Goal: Transaction & Acquisition: Purchase product/service

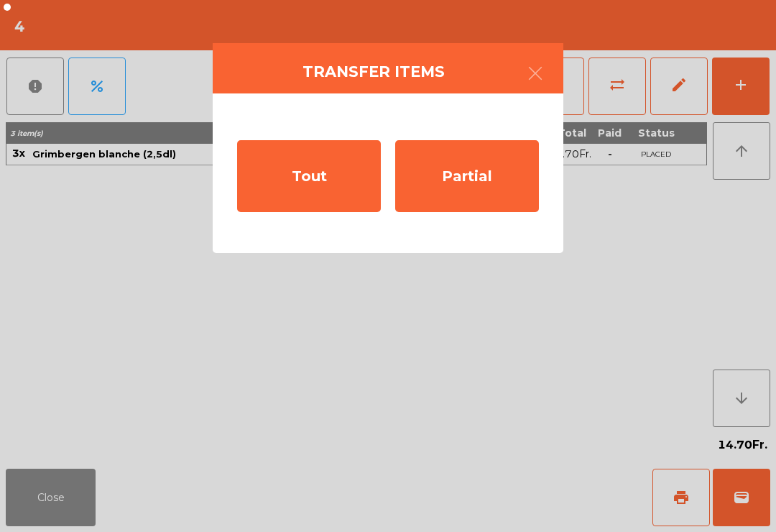
click at [320, 188] on div "Tout" at bounding box center [309, 176] width 144 height 72
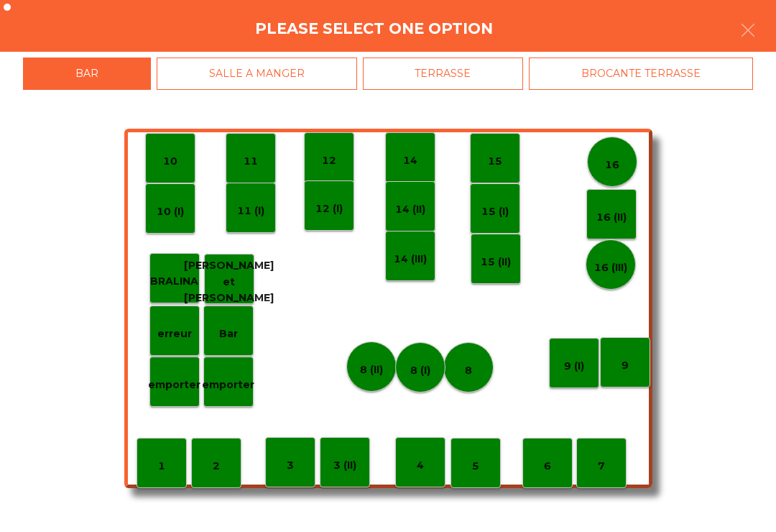
click at [290, 463] on p "3" at bounding box center [290, 465] width 7 height 17
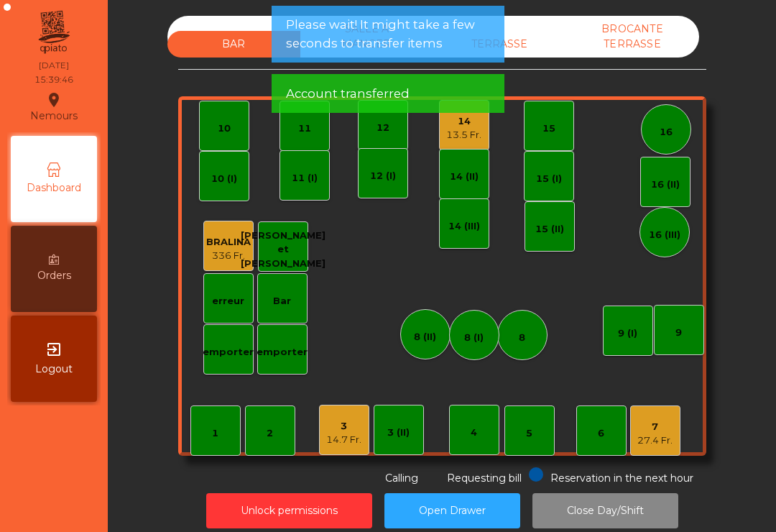
click at [490, 429] on div "4" at bounding box center [474, 429] width 50 height 50
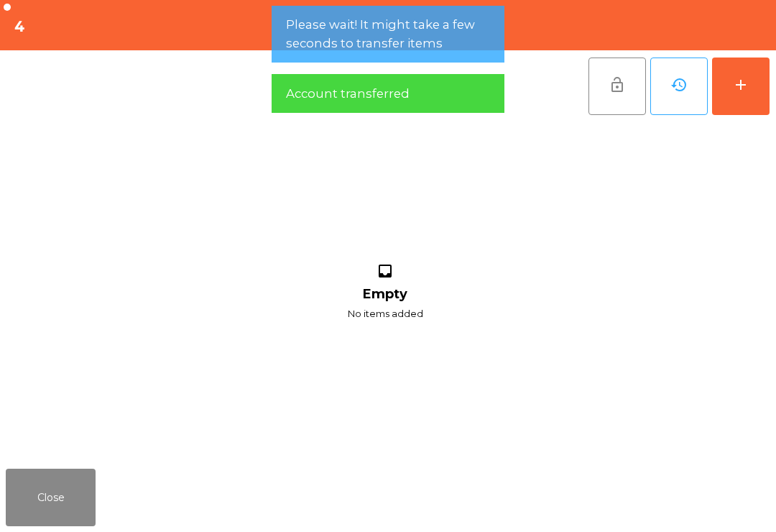
click at [753, 93] on button "add" at bounding box center [740, 85] width 57 height 57
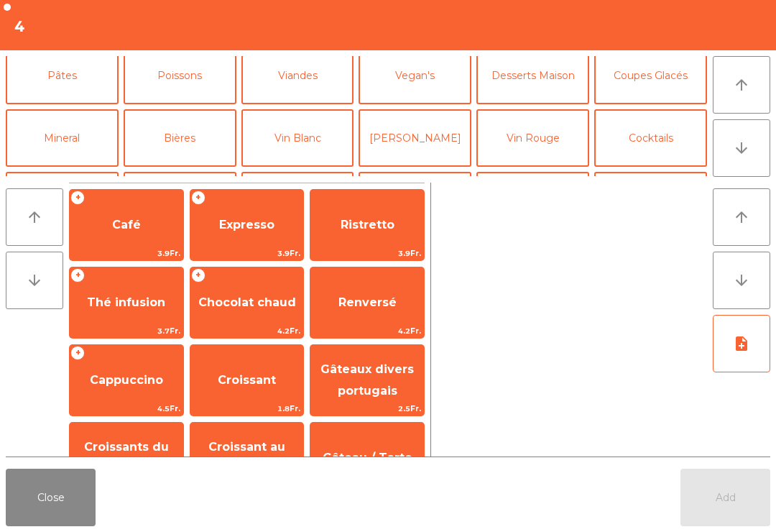
scroll to position [70, 0]
click at [142, 223] on span "Café" at bounding box center [127, 224] width 114 height 39
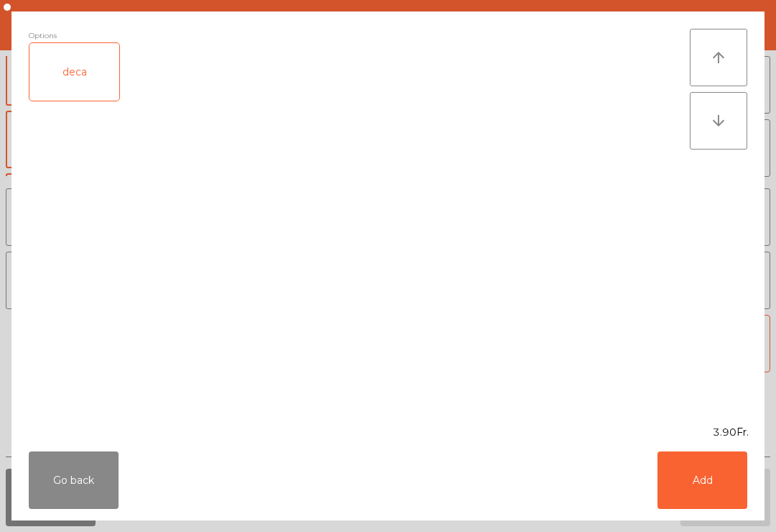
click at [703, 468] on button "Add" at bounding box center [702, 479] width 90 height 57
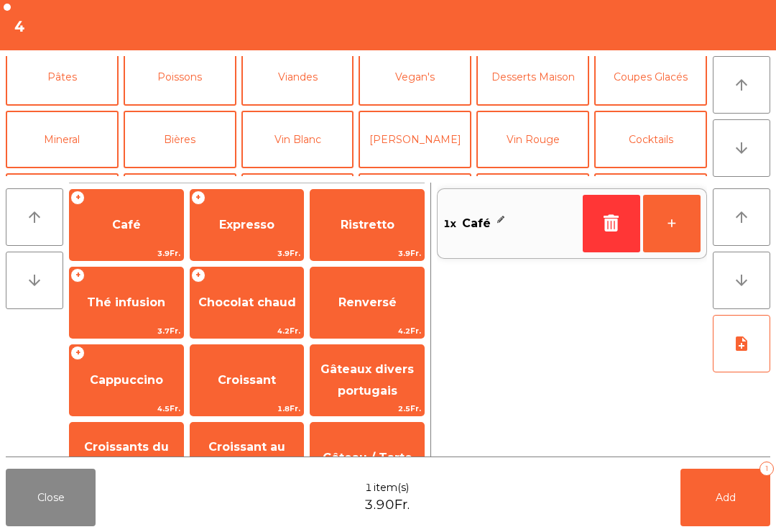
click at [394, 297] on span "Renversé" at bounding box center [367, 302] width 58 height 14
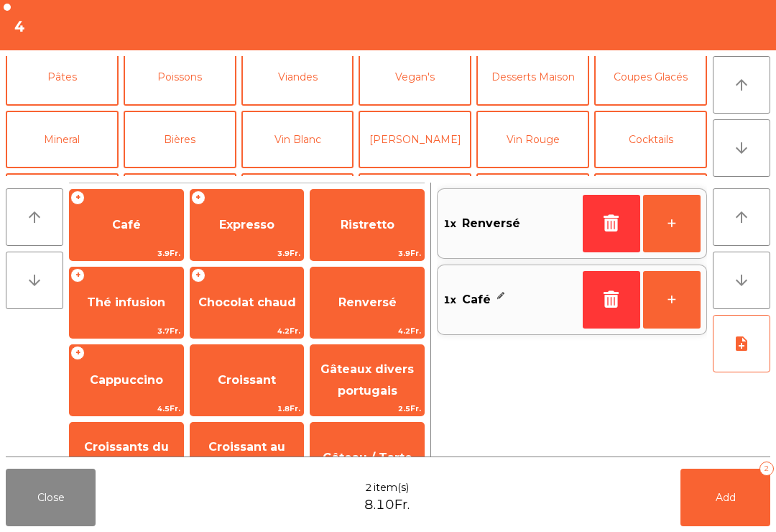
click at [601, 239] on button "button" at bounding box center [611, 223] width 57 height 57
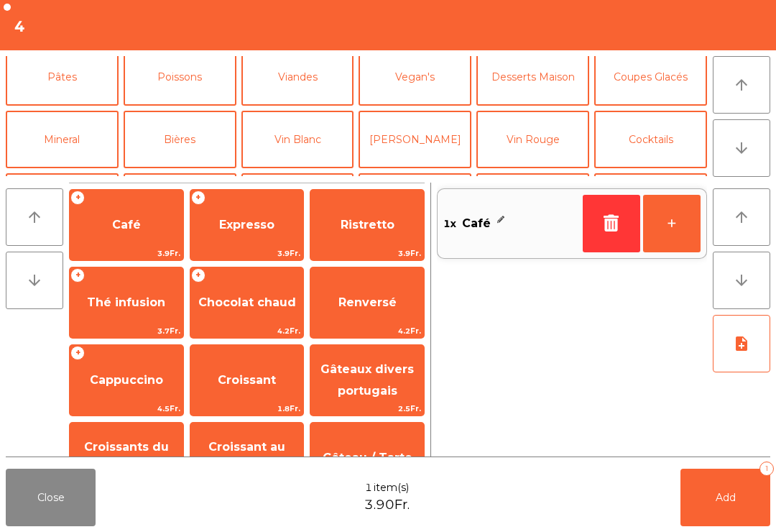
click at [129, 364] on span "Cappuccino" at bounding box center [127, 380] width 114 height 39
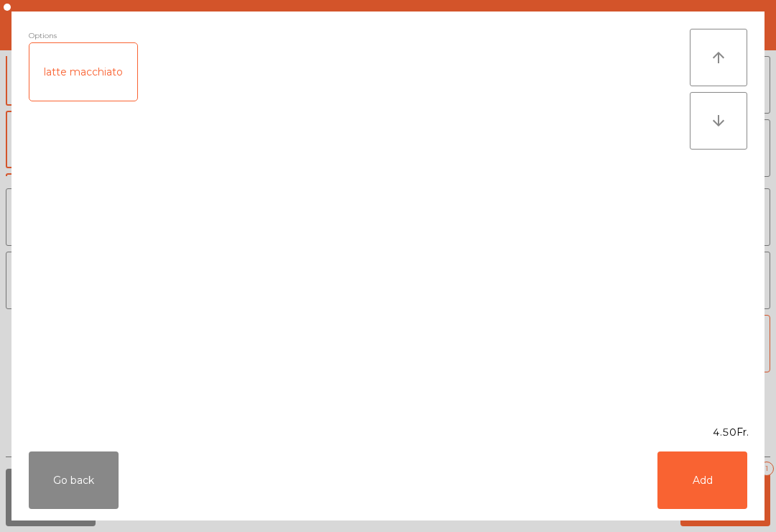
click at [695, 472] on button "Add" at bounding box center [702, 479] width 90 height 57
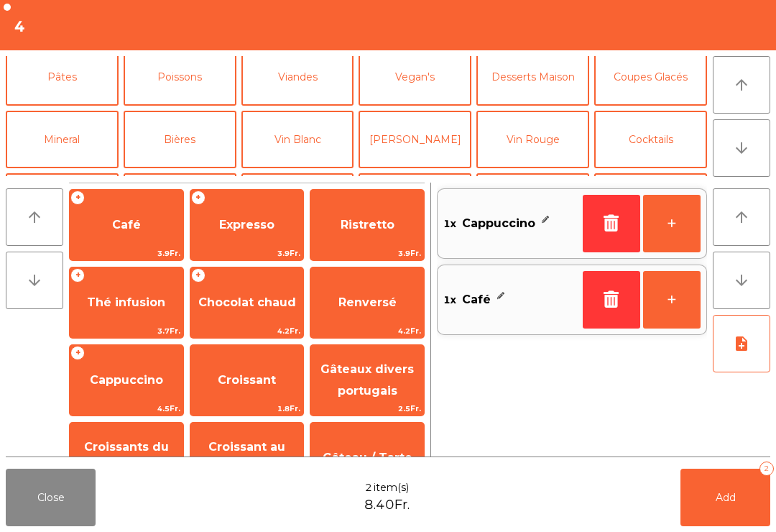
click at [725, 516] on button "Add 2" at bounding box center [725, 496] width 90 height 57
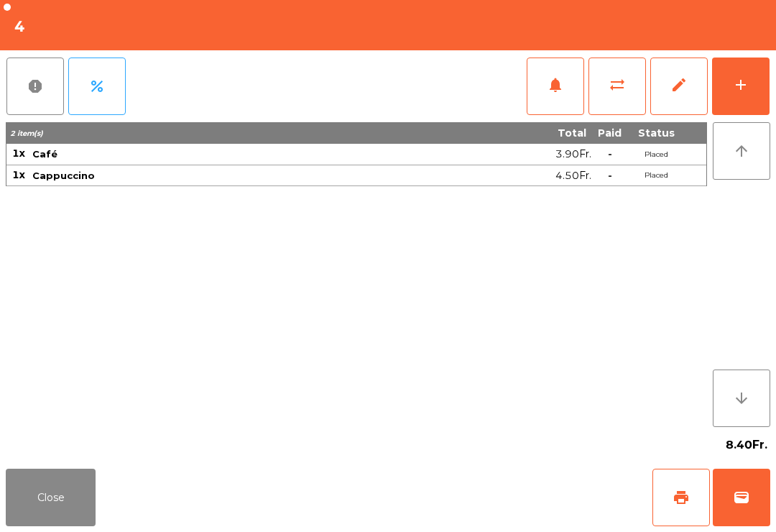
click at [723, 517] on button "wallet" at bounding box center [741, 496] width 57 height 57
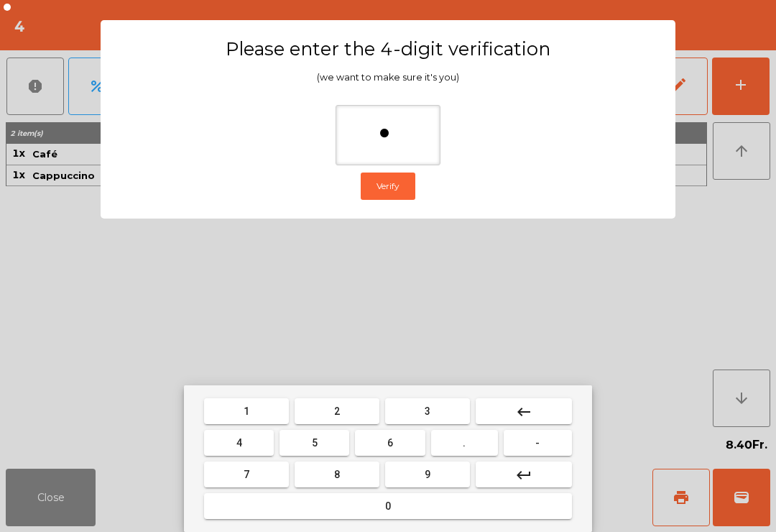
type input "**"
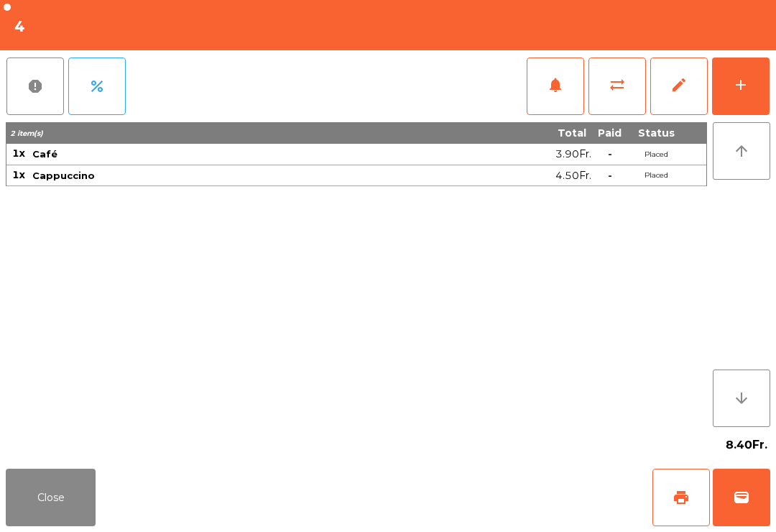
click at [490, 517] on div "Close print wallet" at bounding box center [388, 497] width 776 height 69
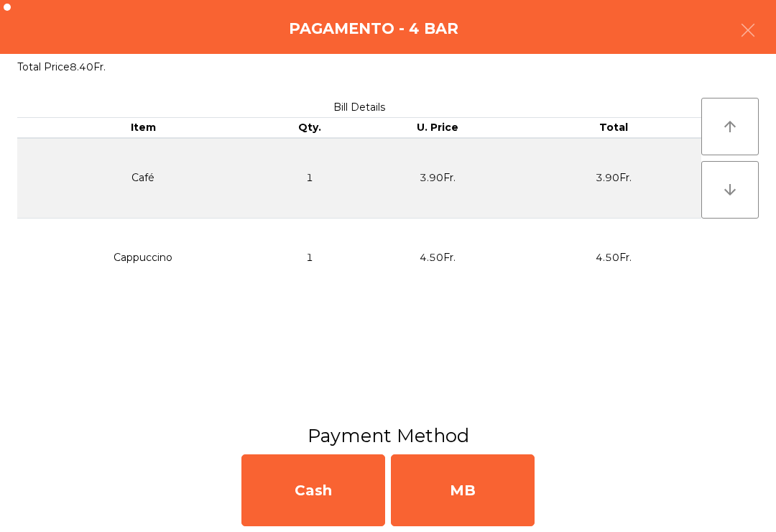
click at [487, 503] on div "MB" at bounding box center [463, 490] width 144 height 72
click at [481, 501] on div "No" at bounding box center [463, 490] width 144 height 72
click at [486, 517] on div "No" at bounding box center [463, 490] width 144 height 72
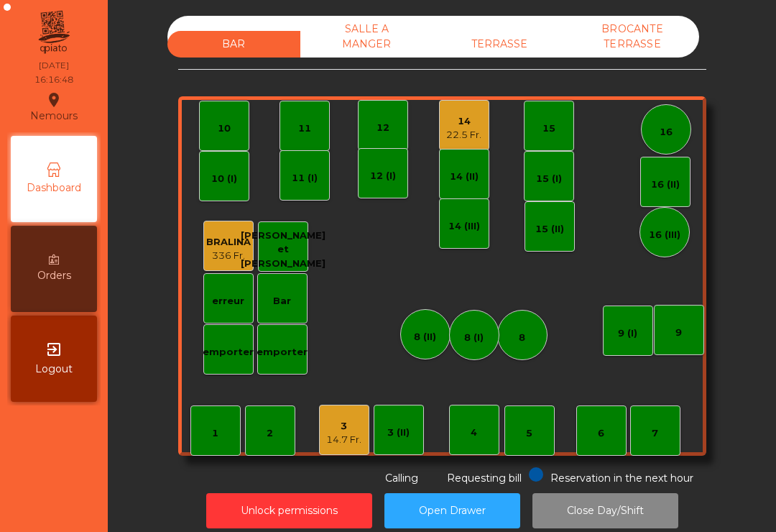
click at [341, 444] on div "14.7 Fr." at bounding box center [343, 439] width 35 height 14
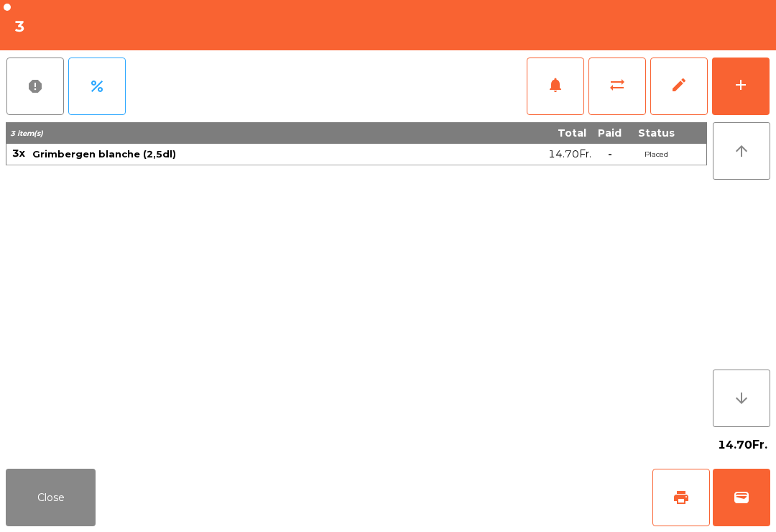
click at [767, 502] on button "wallet" at bounding box center [741, 496] width 57 height 57
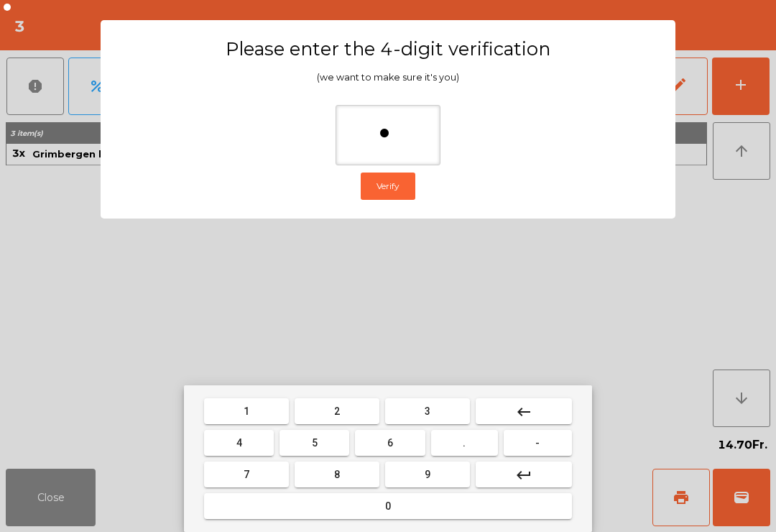
type input "**"
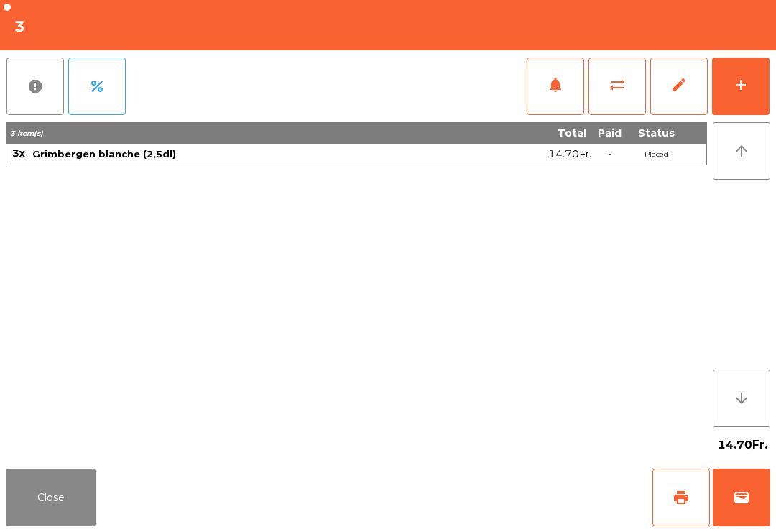
click at [478, 498] on div "Close print wallet" at bounding box center [388, 497] width 776 height 69
click at [478, 497] on div "Close print wallet" at bounding box center [388, 497] width 776 height 69
click at [457, 497] on div "Close print wallet" at bounding box center [388, 497] width 776 height 69
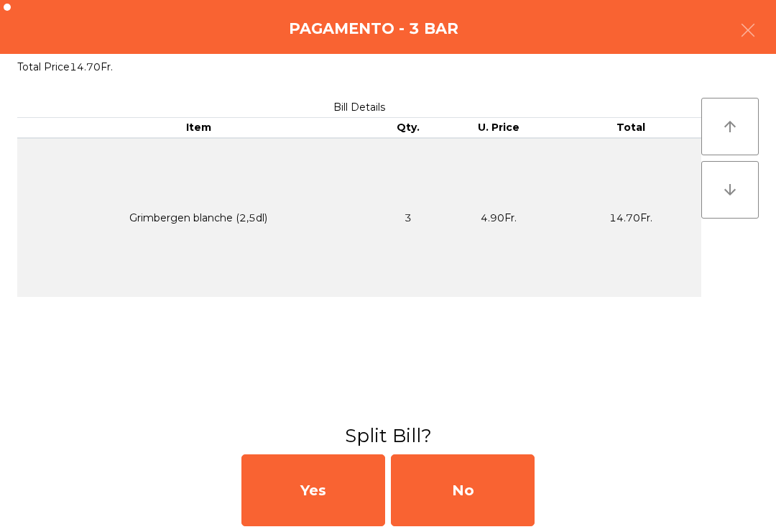
click at [451, 496] on div "No" at bounding box center [463, 490] width 144 height 72
click at [453, 491] on div "MB" at bounding box center [463, 490] width 144 height 72
click at [471, 484] on div "No" at bounding box center [463, 490] width 144 height 72
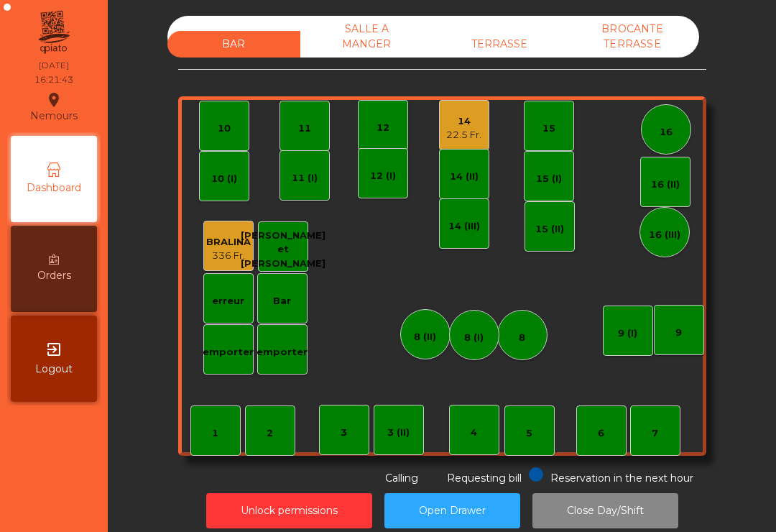
click at [462, 125] on div "14" at bounding box center [463, 121] width 35 height 14
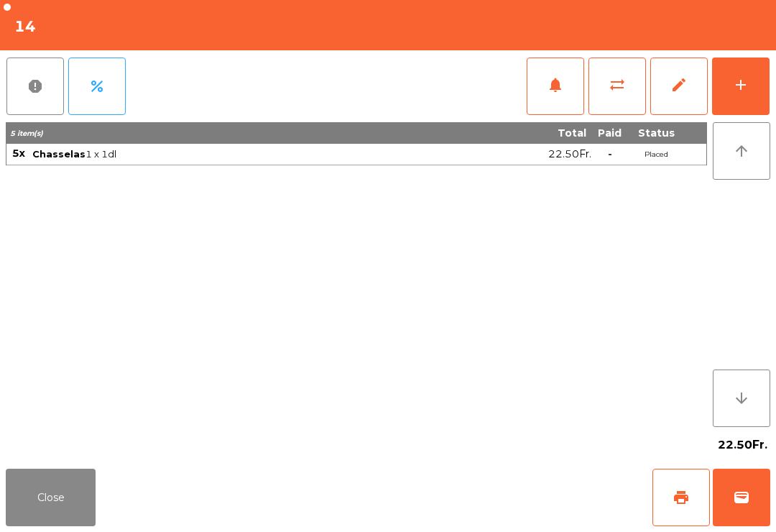
click at [689, 501] on span "print" at bounding box center [680, 497] width 17 height 17
